Goal: Information Seeking & Learning: Find specific fact

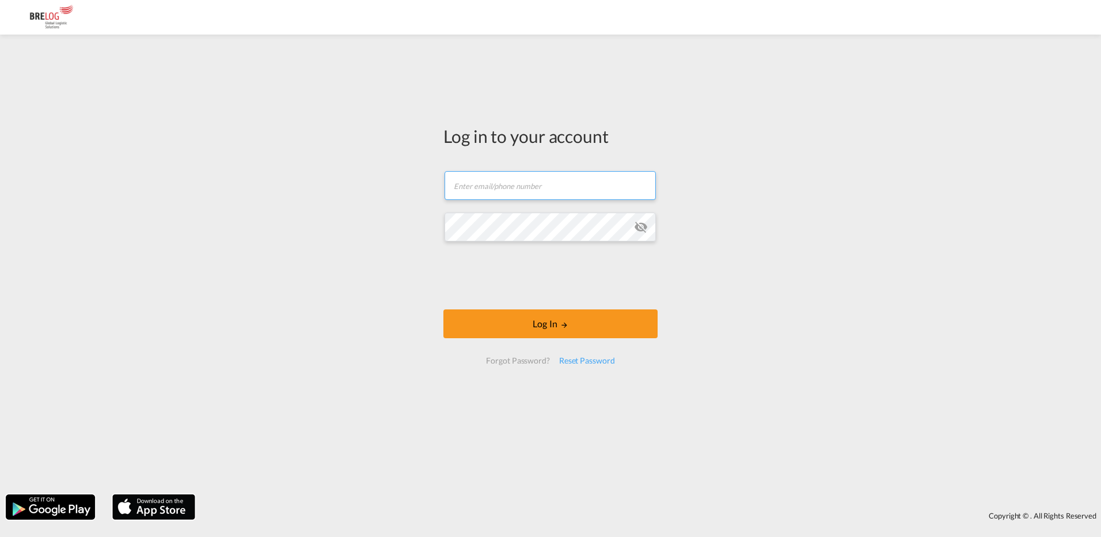
type input "[PERSON_NAME][EMAIL_ADDRESS][DOMAIN_NAME]"
click at [507, 308] on form "[PERSON_NAME][EMAIL_ADDRESS][DOMAIN_NAME] Email field is required Password fiel…" at bounding box center [550, 267] width 214 height 216
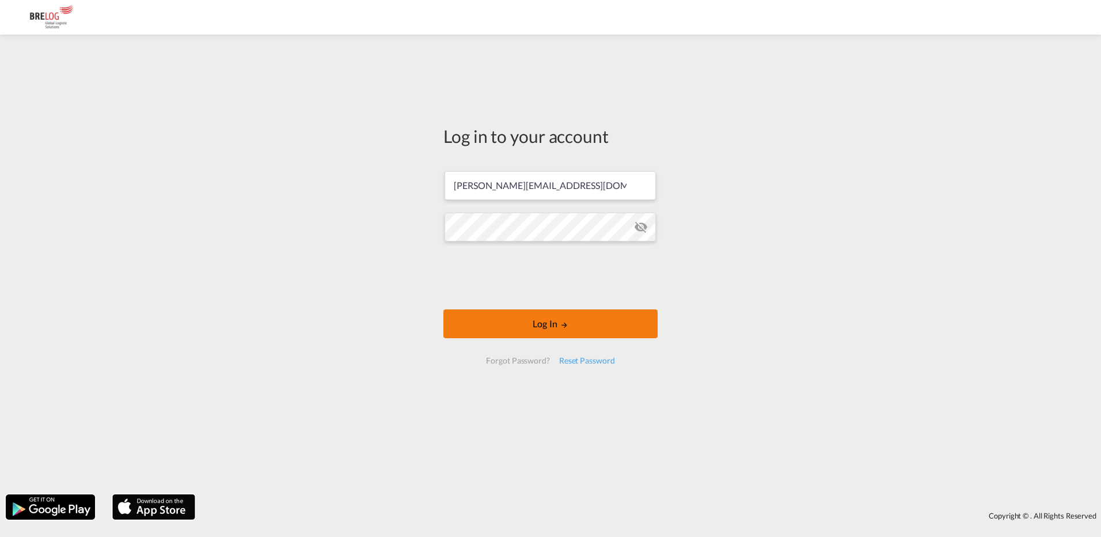
click at [526, 327] on button "Log In" at bounding box center [550, 323] width 214 height 29
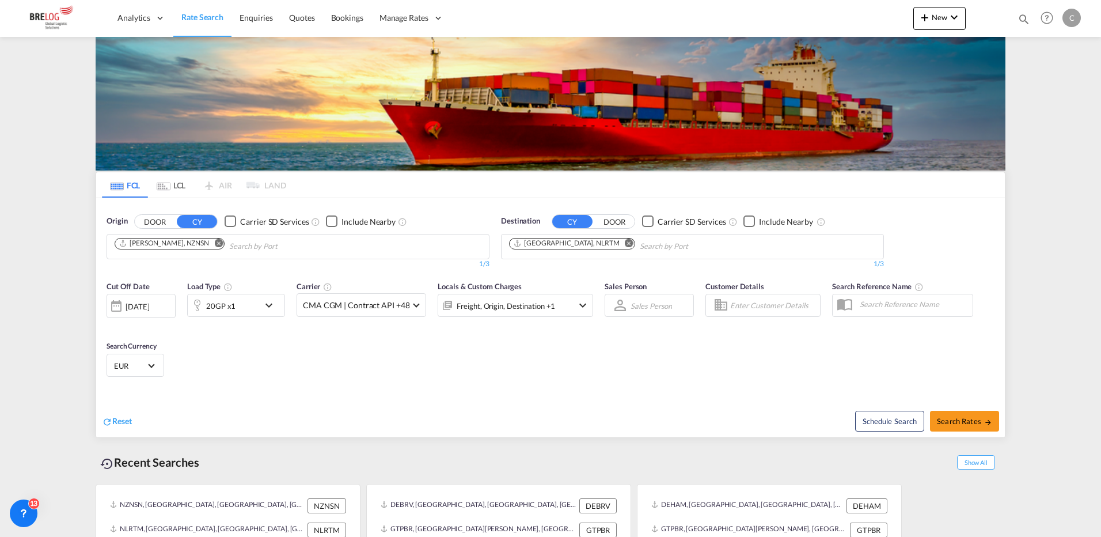
click at [214, 238] on md-icon "Remove" at bounding box center [218, 242] width 9 height 9
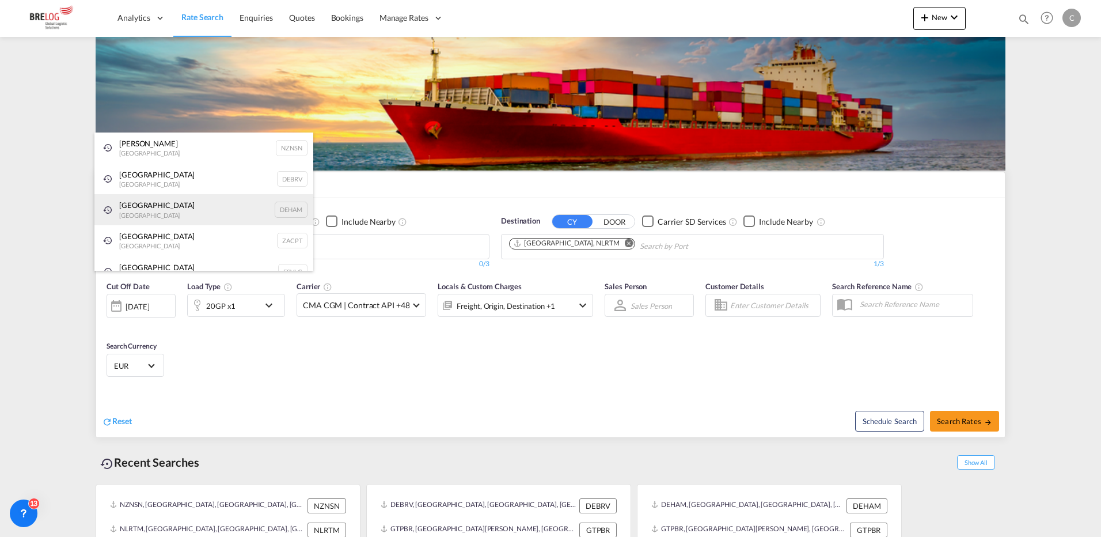
click at [140, 206] on div "[GEOGRAPHIC_DATA] [GEOGRAPHIC_DATA] DEHAM" at bounding box center [203, 209] width 219 height 31
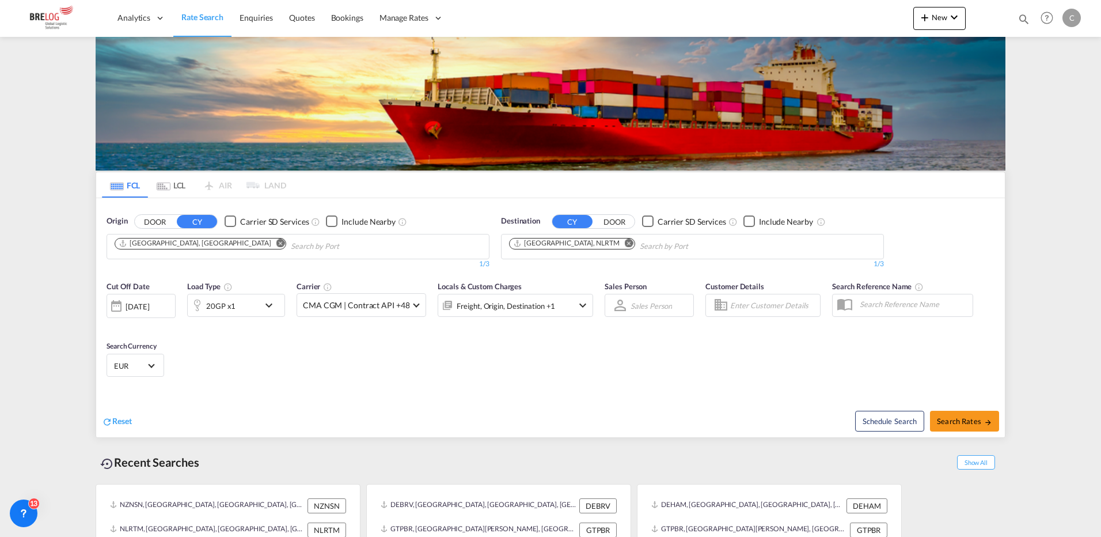
click at [625, 238] on md-icon "Remove" at bounding box center [629, 242] width 9 height 9
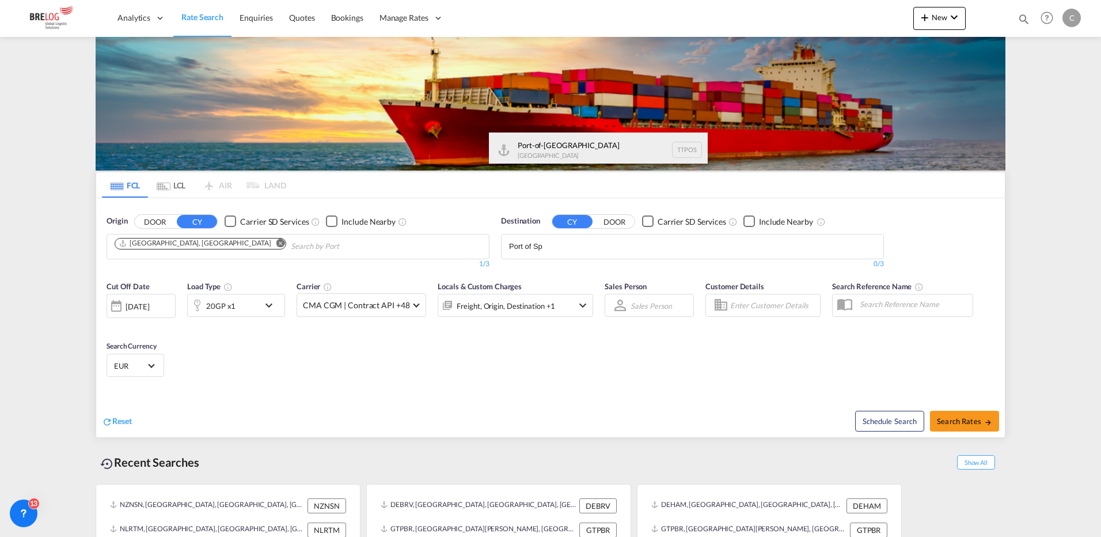
type input "Port of Sp"
click at [556, 154] on div "Port-of-[GEOGRAPHIC_DATA] [GEOGRAPHIC_DATA] TTPOS" at bounding box center [598, 149] width 219 height 35
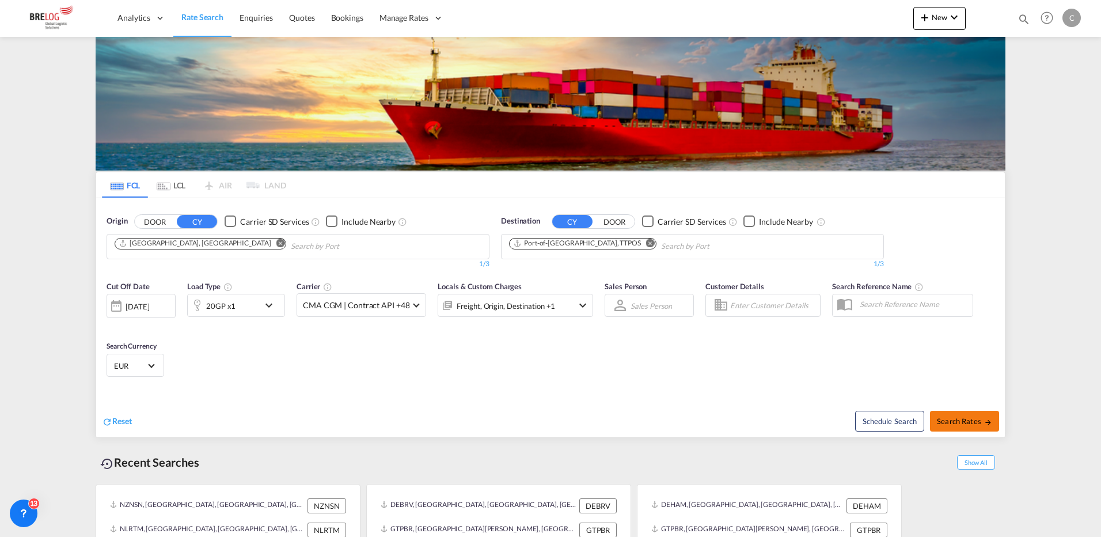
click at [966, 416] on span "Search Rates" at bounding box center [964, 420] width 55 height 9
type input "DEHAM to TTPOS / [DATE]"
